Goal: Find specific page/section: Find specific page/section

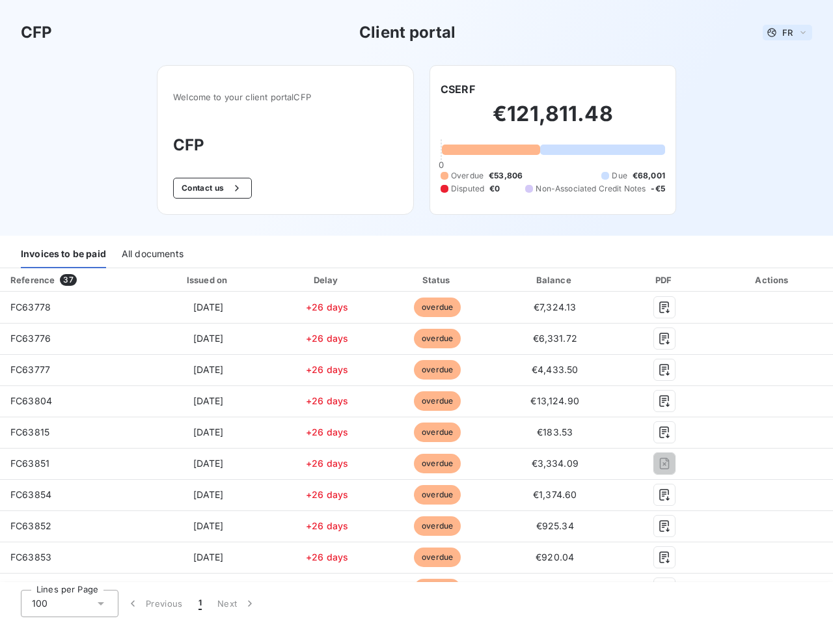
click at [782, 33] on span "FR" at bounding box center [787, 32] width 10 height 10
click at [205, 188] on button "Contact us" at bounding box center [212, 188] width 79 height 21
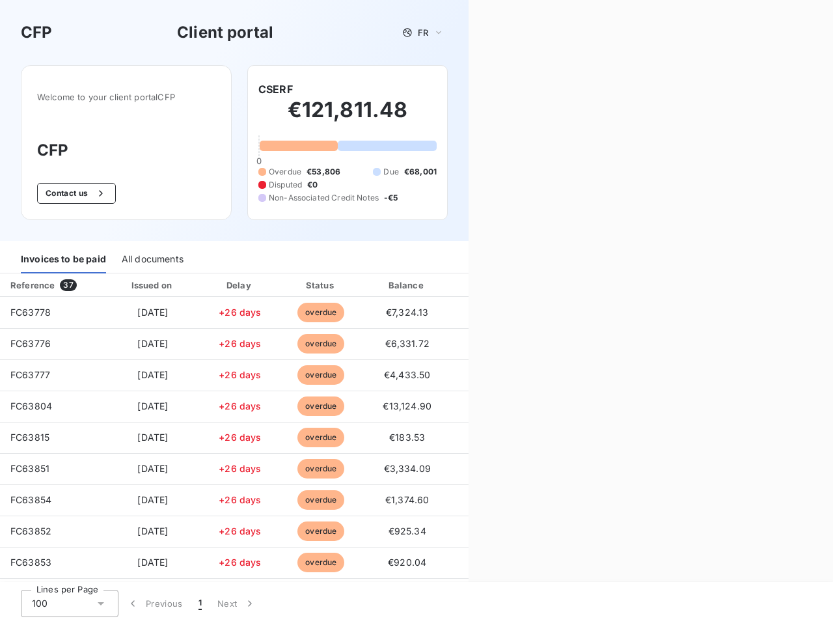
click at [452, 89] on div "Welcome to your client portal CFP CFP Contact us CSERF €121,811.48 0 Overdue €5…" at bounding box center [234, 153] width 468 height 176
click at [63, 254] on div "Invoices to be paid" at bounding box center [63, 259] width 85 height 27
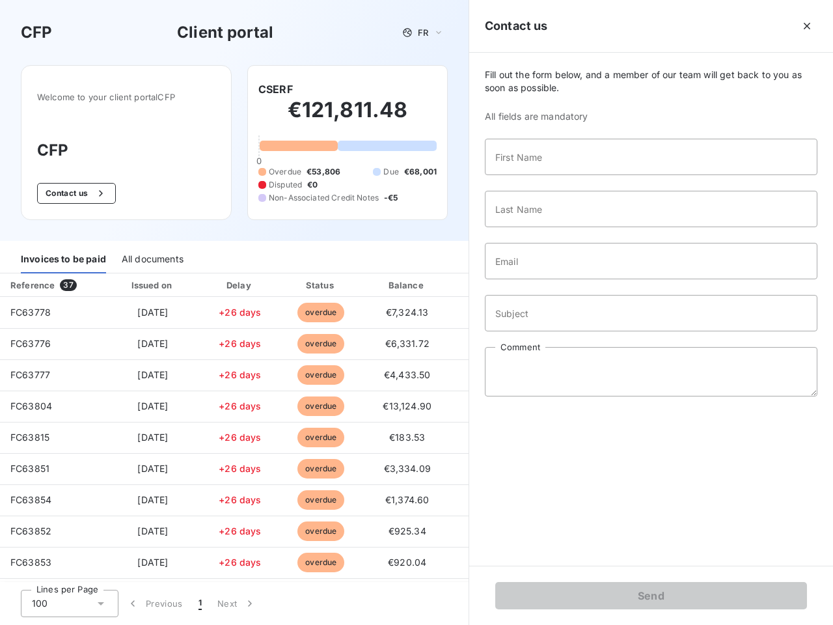
click at [152, 254] on div "All documents" at bounding box center [153, 259] width 62 height 27
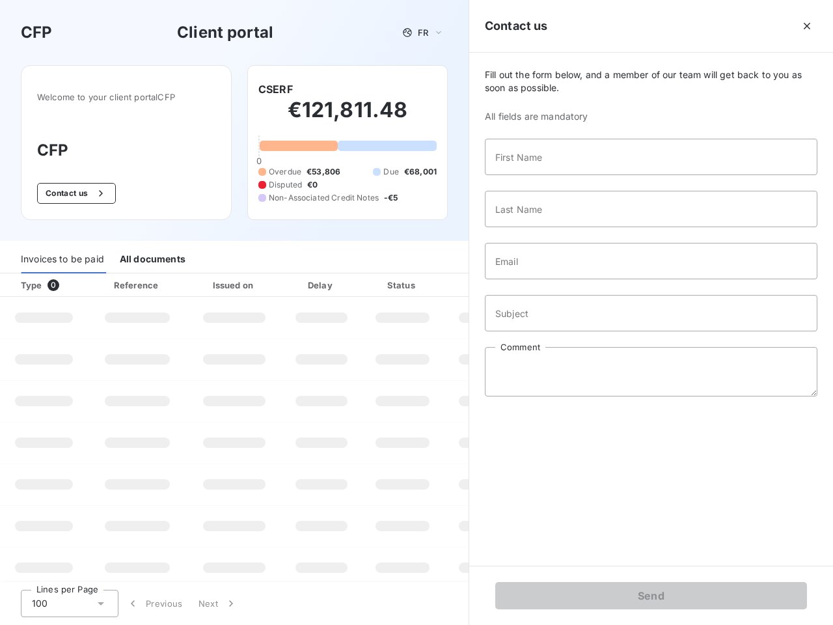
click at [70, 280] on div "Type 0" at bounding box center [49, 284] width 72 height 13
click at [205, 280] on div "Issued on" at bounding box center [234, 284] width 90 height 13
click at [323, 280] on div "Delay" at bounding box center [321, 284] width 74 height 13
click at [431, 280] on div at bounding box center [434, 284] width 13 height 13
click at [547, 280] on div "Fill out the form below, and a member of our team will get back to you as soon …" at bounding box center [651, 309] width 364 height 513
